Goal: Transaction & Acquisition: Purchase product/service

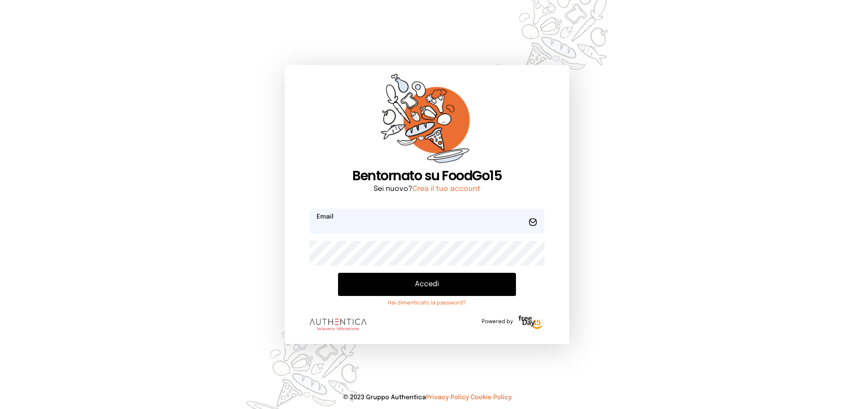
type input "**********"
click at [393, 282] on button "Accedi" at bounding box center [427, 284] width 178 height 23
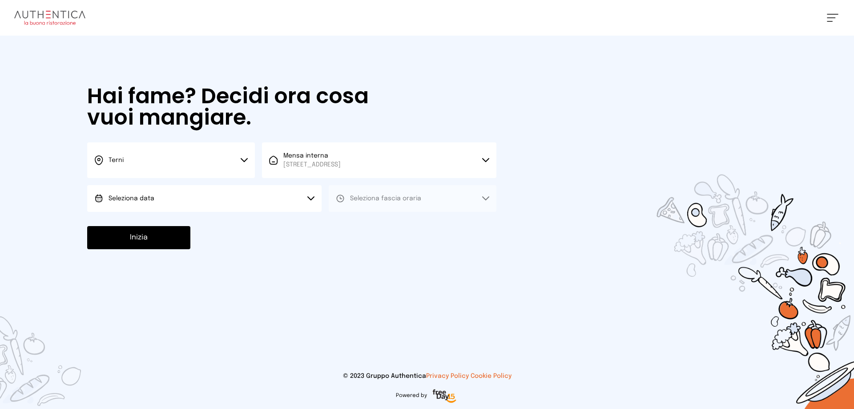
click at [156, 198] on button "Seleziona data" at bounding box center [204, 198] width 234 height 27
click at [148, 236] on button "Inizia" at bounding box center [138, 237] width 103 height 23
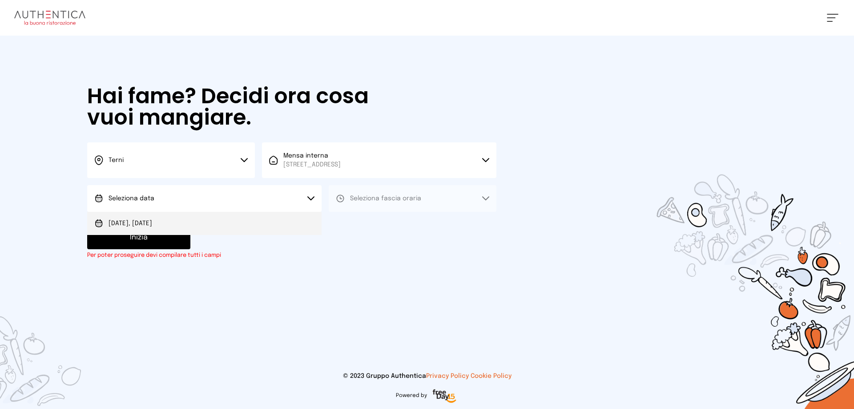
click at [151, 224] on span "[DATE], [DATE]" at bounding box center [130, 223] width 44 height 9
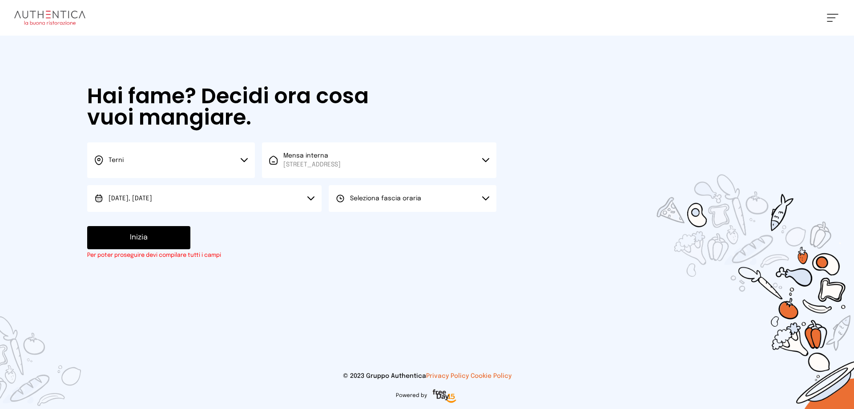
click at [367, 195] on span "Seleziona fascia oraria" at bounding box center [385, 198] width 71 height 9
click at [350, 221] on span "Pranzo" at bounding box center [360, 223] width 21 height 9
click at [162, 242] on button "Inizia" at bounding box center [138, 237] width 103 height 23
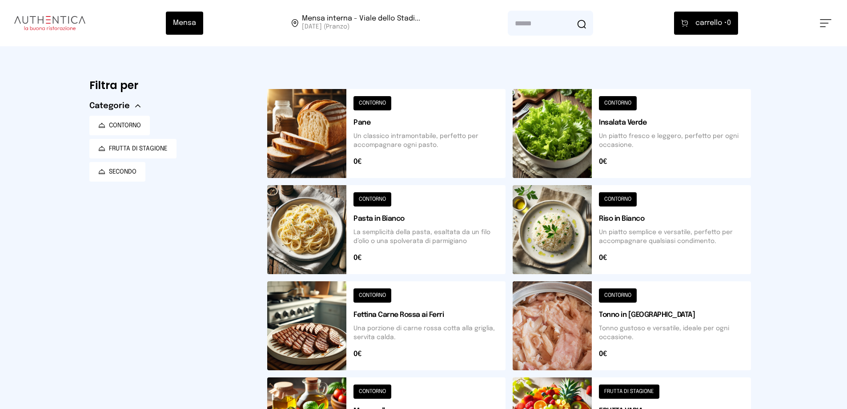
scroll to position [310, 0]
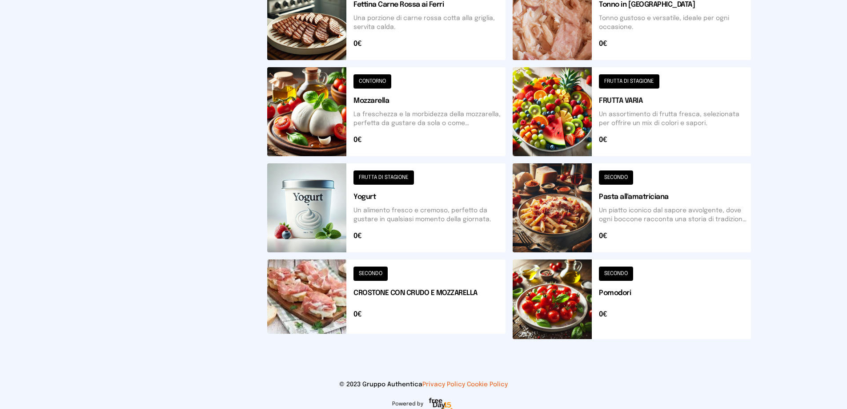
click at [437, 291] on button at bounding box center [386, 299] width 238 height 80
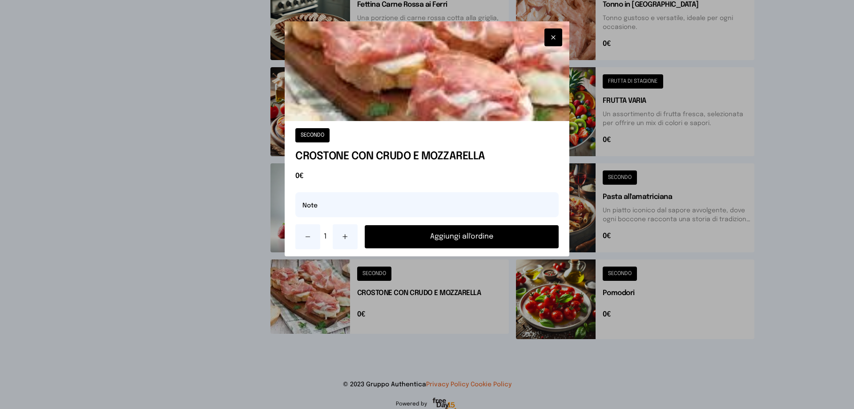
click at [461, 236] on button "Aggiungi all'ordine" at bounding box center [462, 236] width 194 height 23
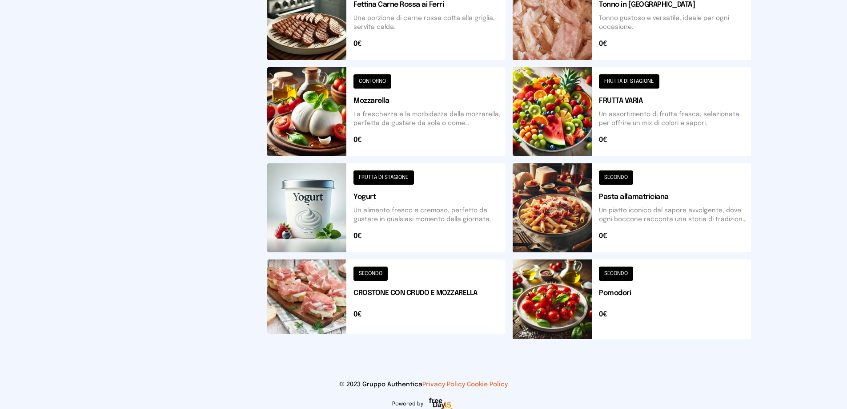
click at [575, 129] on button at bounding box center [632, 111] width 238 height 89
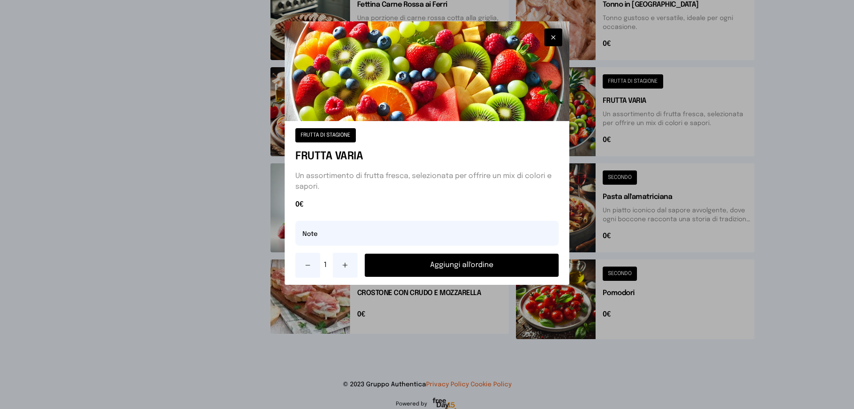
click at [479, 267] on button "Aggiungi all'ordine" at bounding box center [462, 264] width 194 height 23
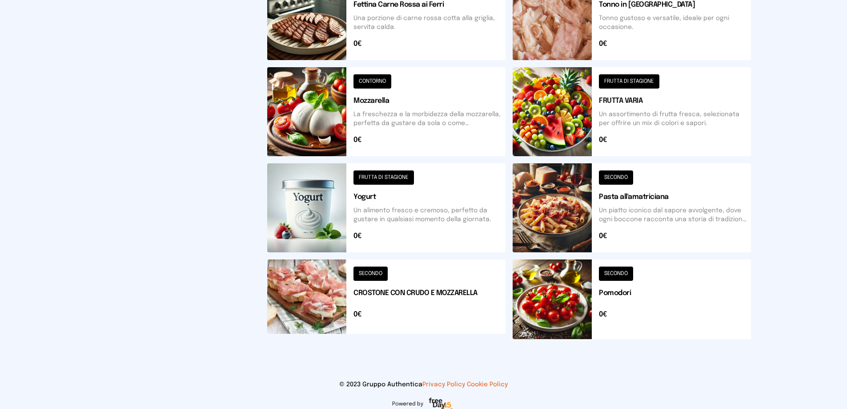
click at [567, 309] on button at bounding box center [632, 299] width 238 height 80
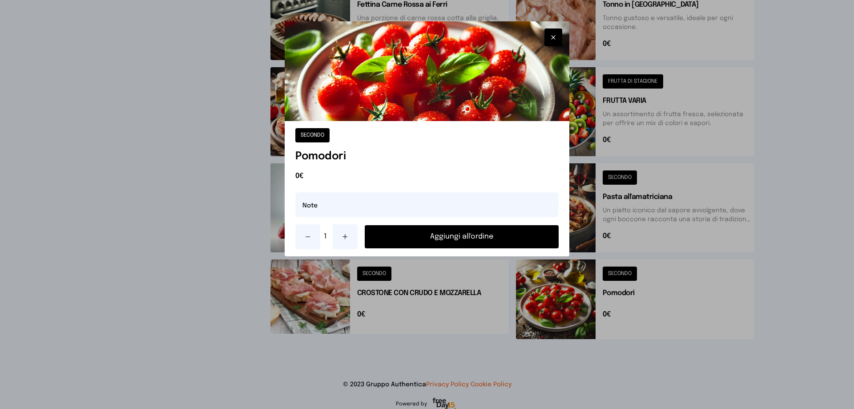
click at [479, 236] on button "Aggiungi all'ordine" at bounding box center [462, 236] width 194 height 23
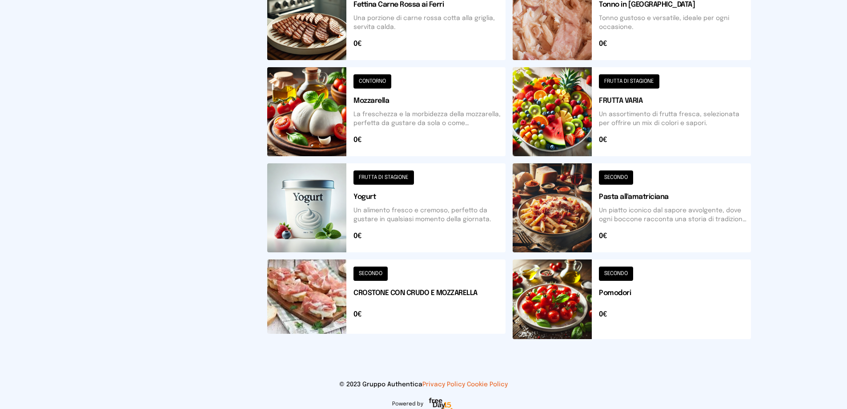
click at [350, 225] on button at bounding box center [386, 207] width 238 height 89
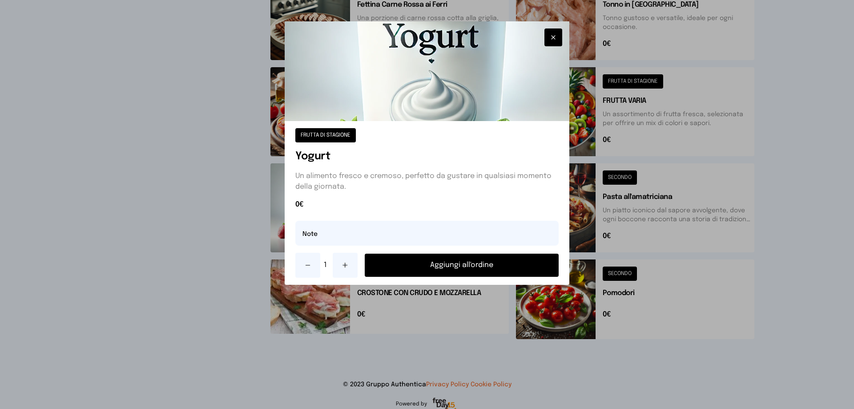
click at [444, 267] on button "Aggiungi all'ordine" at bounding box center [462, 264] width 194 height 23
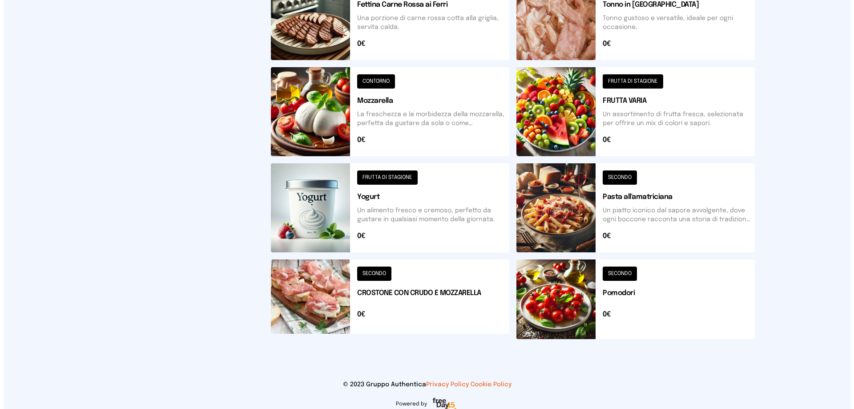
scroll to position [0, 0]
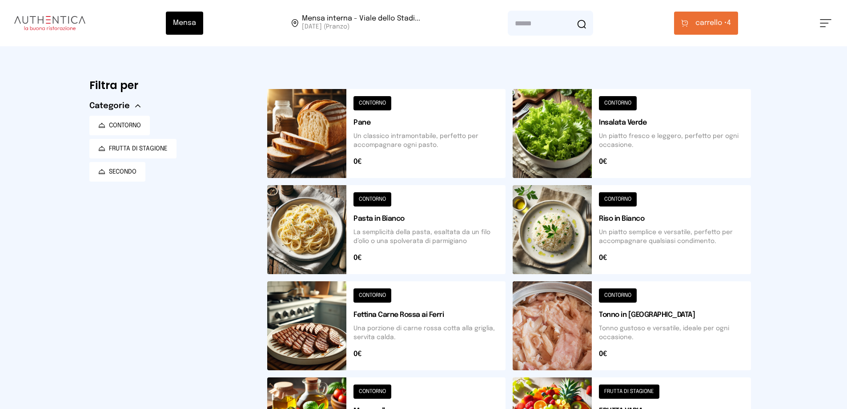
click at [697, 28] on button "carrello • 4" at bounding box center [706, 23] width 64 height 23
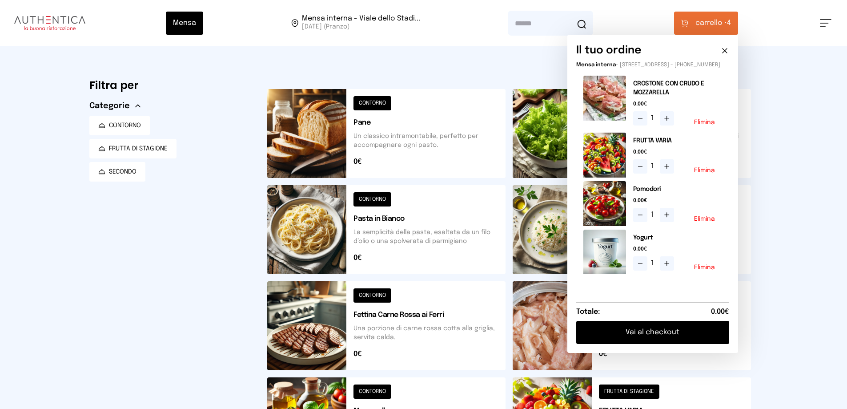
click at [681, 337] on button "Vai al checkout" at bounding box center [652, 332] width 153 height 23
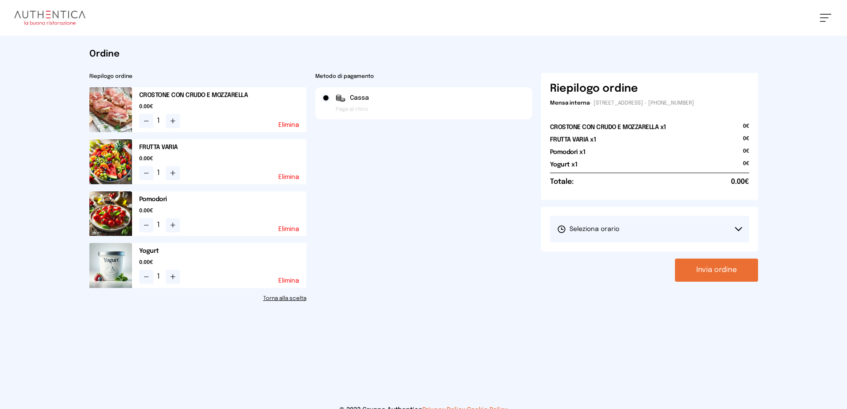
click at [611, 230] on span "Seleziona orario" at bounding box center [588, 229] width 62 height 9
drag, startPoint x: 587, startPoint y: 255, endPoint x: 609, endPoint y: 271, distance: 27.0
click at [594, 260] on li "1° Turno (13:00 - 15:00)" at bounding box center [649, 253] width 199 height 23
click at [736, 276] on button "Invia ordine" at bounding box center [716, 269] width 83 height 23
